Goal: Task Accomplishment & Management: Use online tool/utility

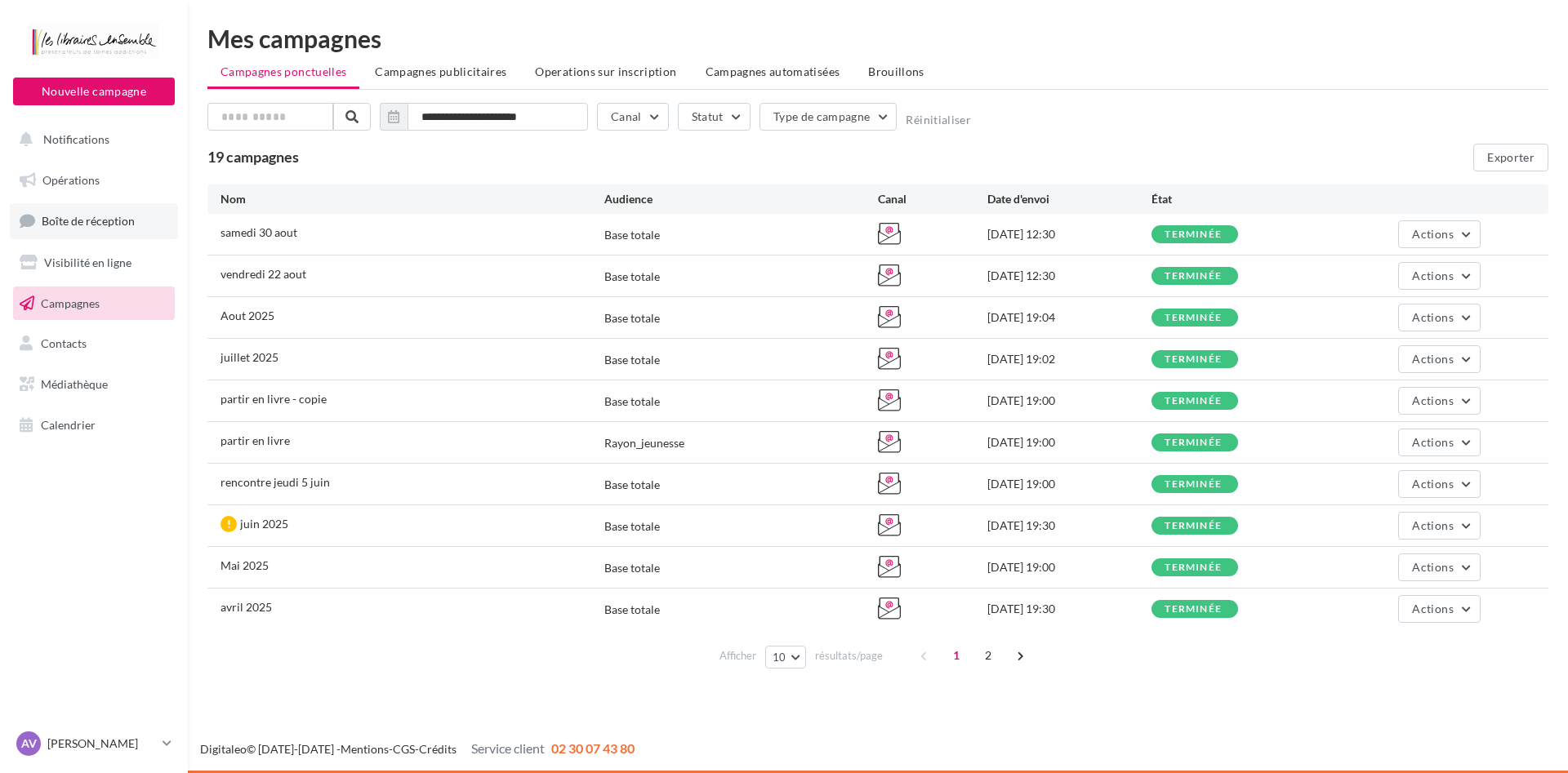
click at [89, 224] on span "Boîte de réception" at bounding box center [88, 220] width 93 height 13
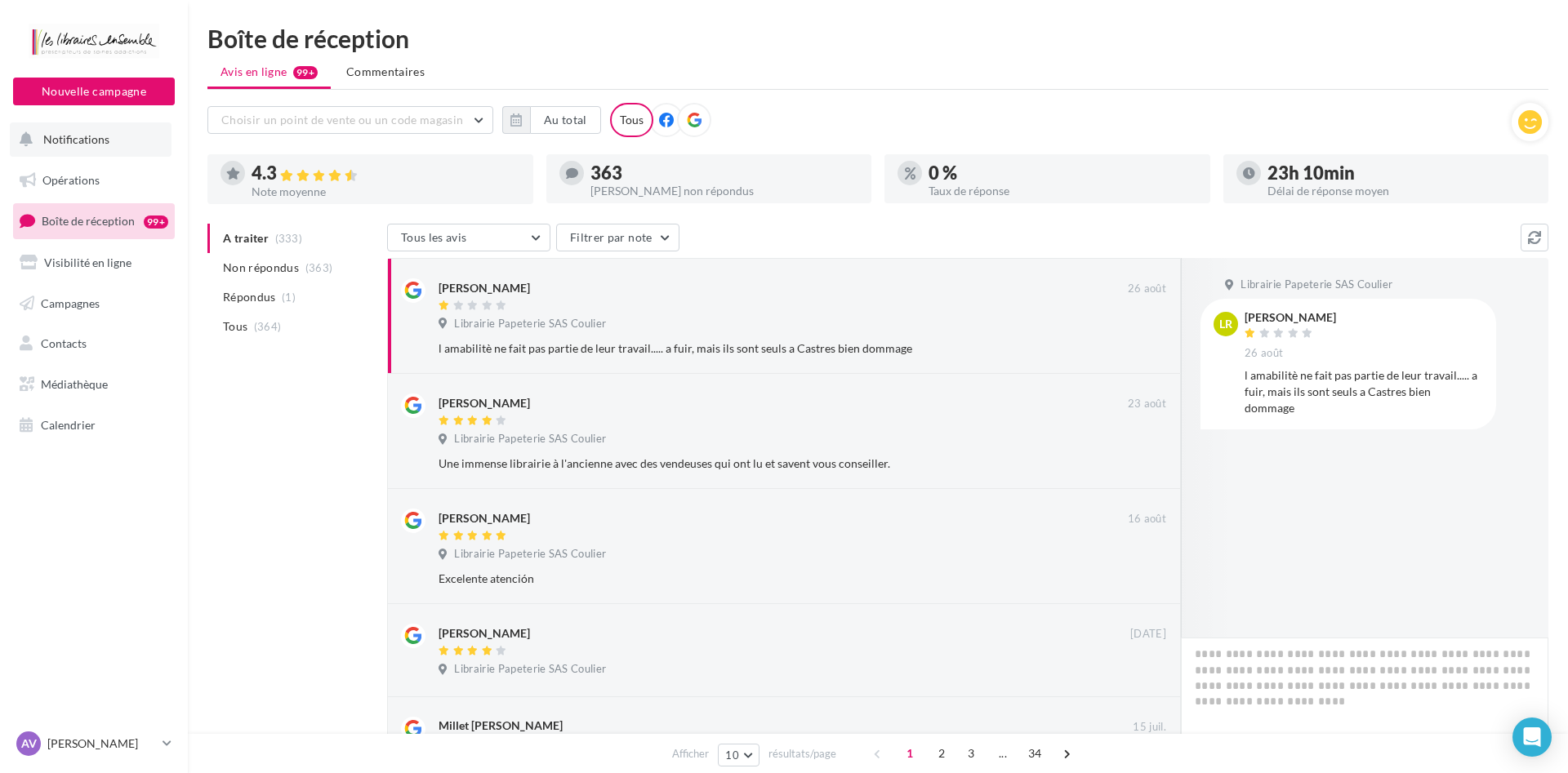
click at [79, 143] on span "Notifications" at bounding box center [76, 139] width 66 height 13
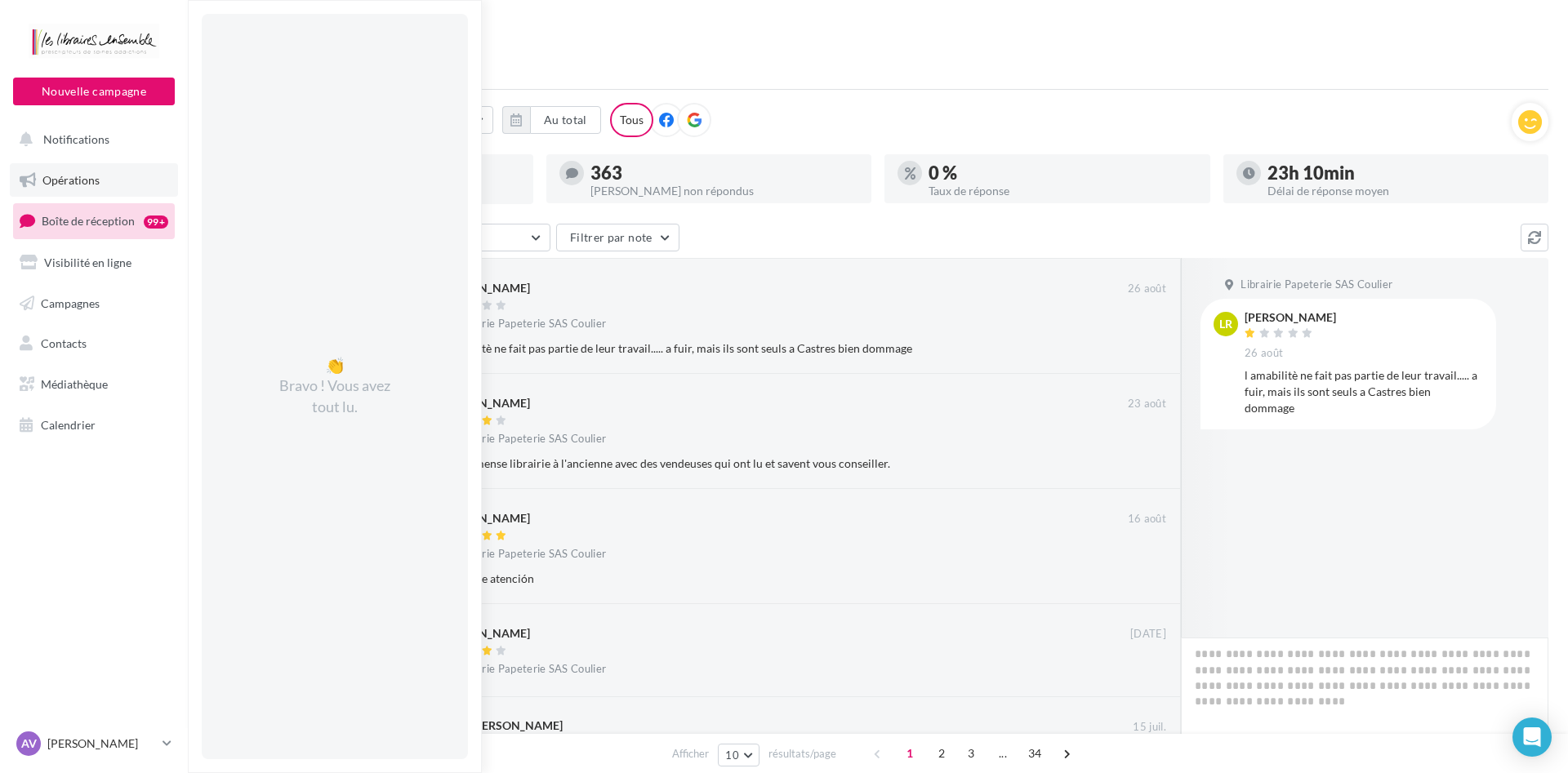
click at [78, 181] on span "Opérations" at bounding box center [70, 180] width 57 height 13
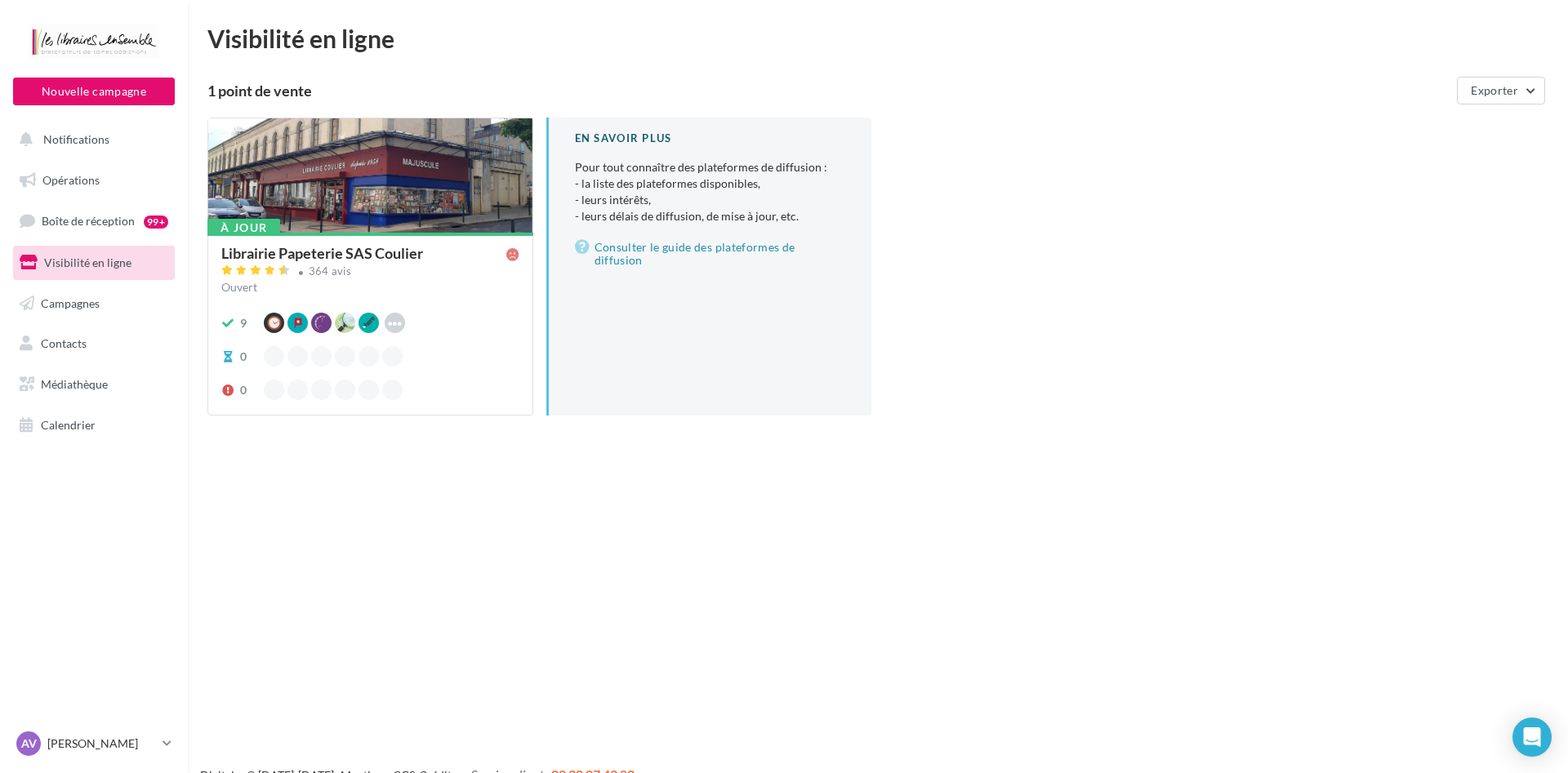
click at [471, 322] on div "9 Google Waze Apple Business Connect Hoodspot" at bounding box center [370, 322] width 298 height 20
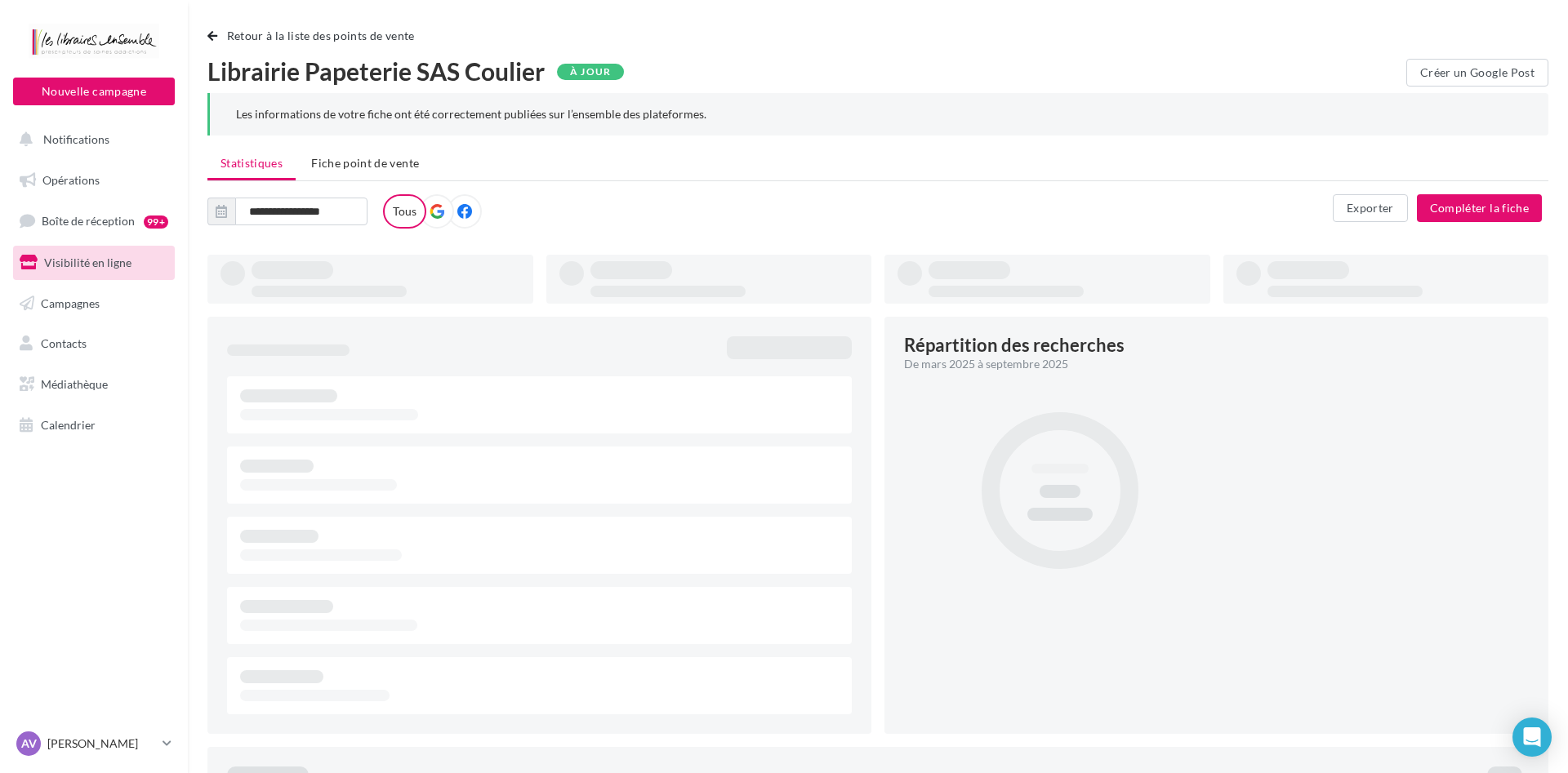
type input "**********"
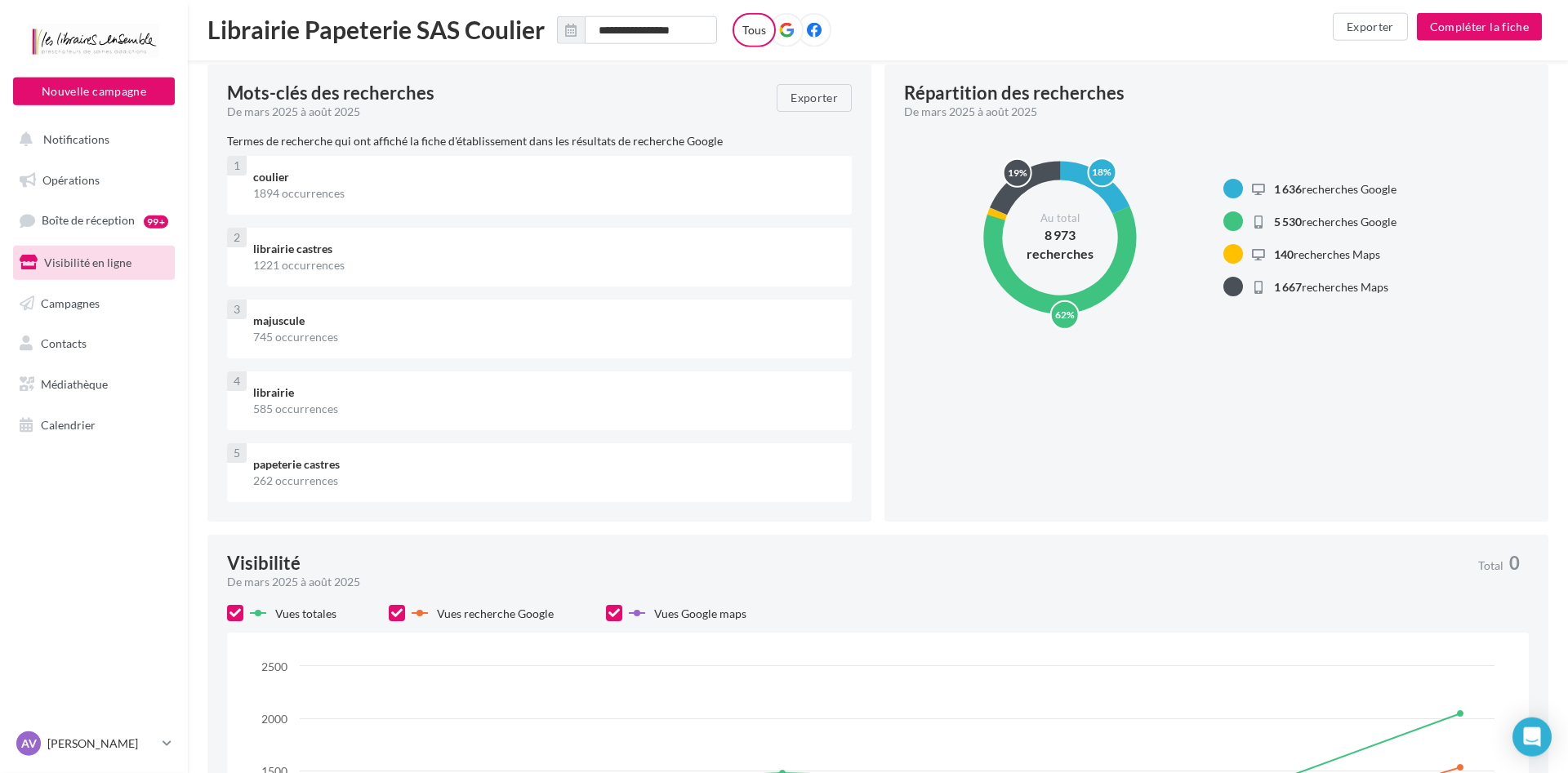
scroll to position [250, 0]
